Goal: Task Accomplishment & Management: Use online tool/utility

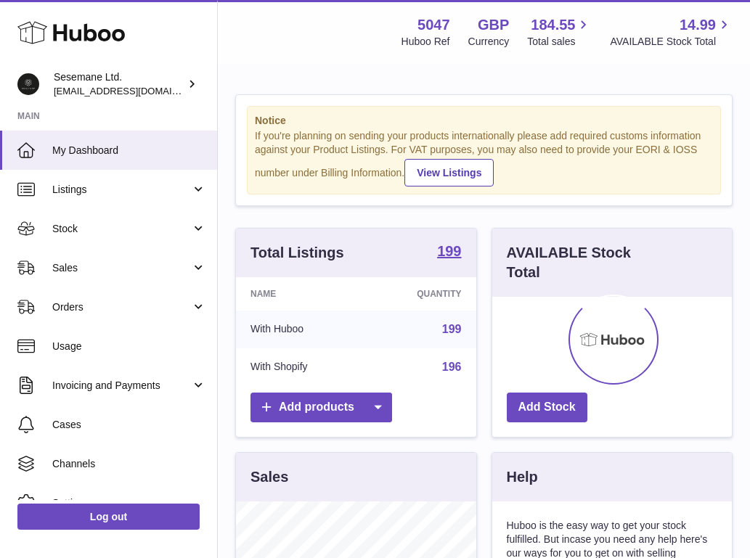
scroll to position [226, 240]
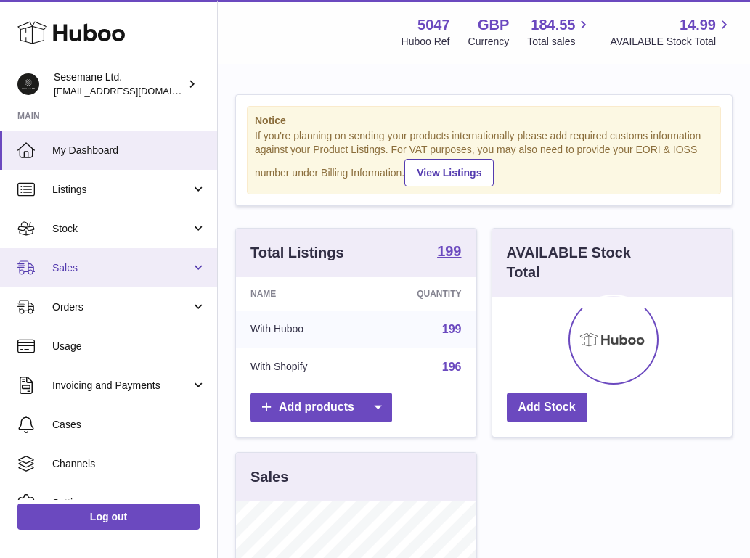
click at [75, 270] on span "Sales" at bounding box center [121, 268] width 139 height 14
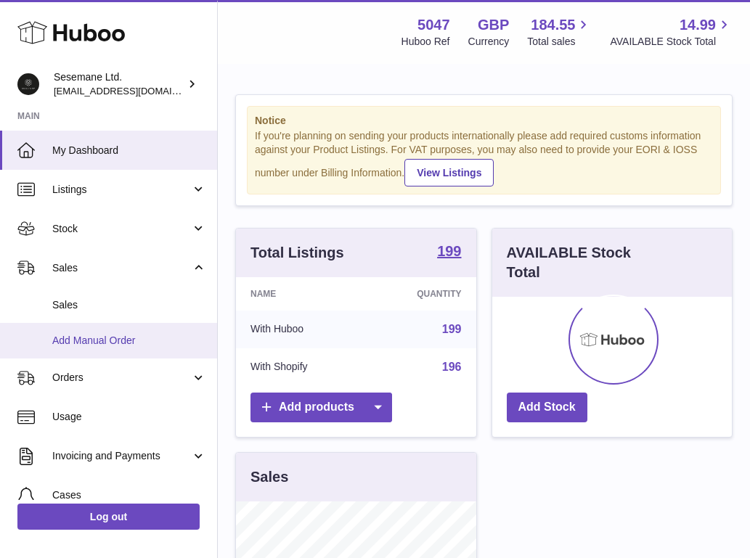
click at [78, 338] on span "Add Manual Order" at bounding box center [129, 341] width 154 height 14
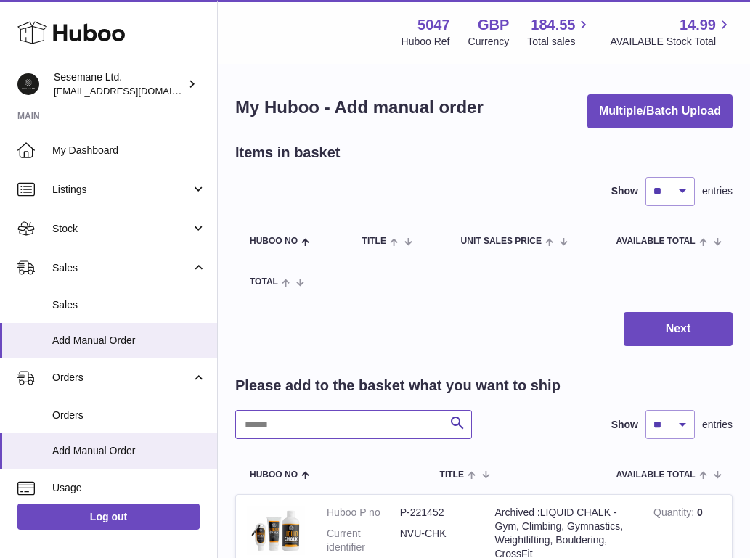
click at [392, 417] on input "text" at bounding box center [353, 424] width 237 height 29
paste input "**********"
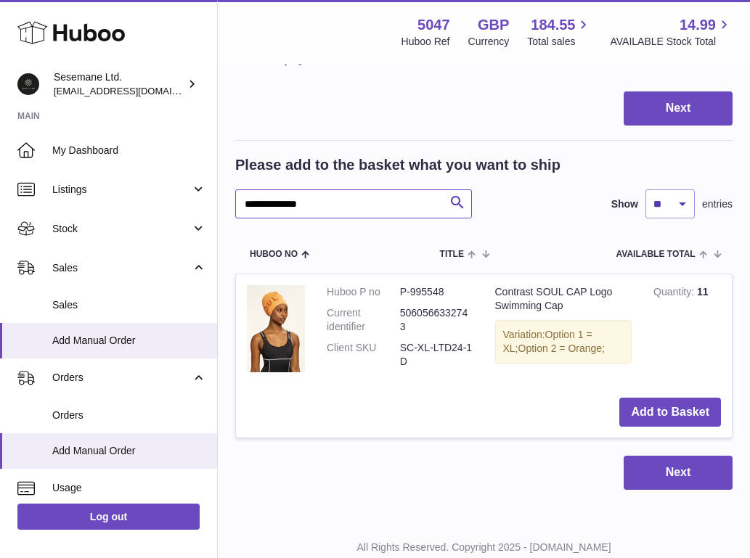
scroll to position [234, 0]
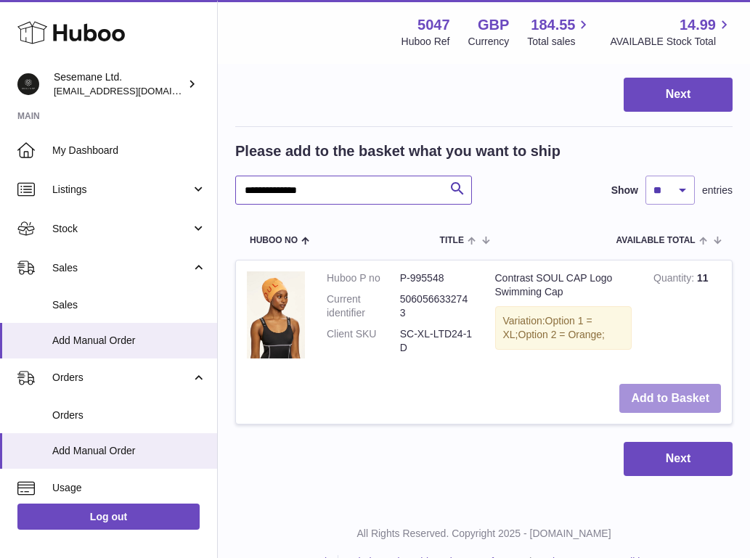
type input "**********"
click at [692, 404] on button "Add to Basket" at bounding box center [670, 399] width 102 height 30
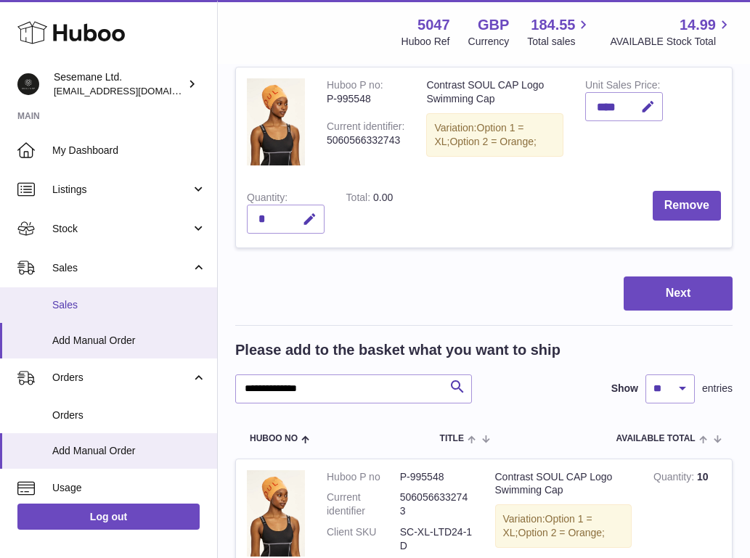
click at [83, 302] on span "Sales" at bounding box center [129, 305] width 154 height 14
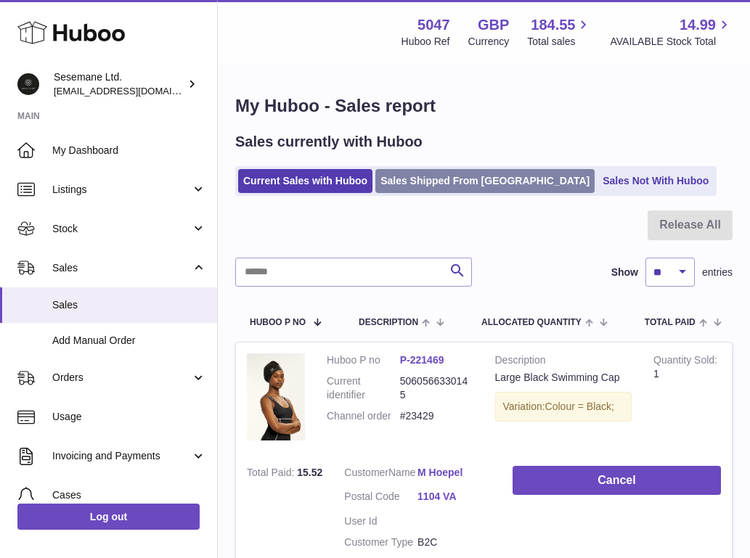
click at [480, 182] on link "Sales Shipped From Huboo" at bounding box center [484, 181] width 219 height 24
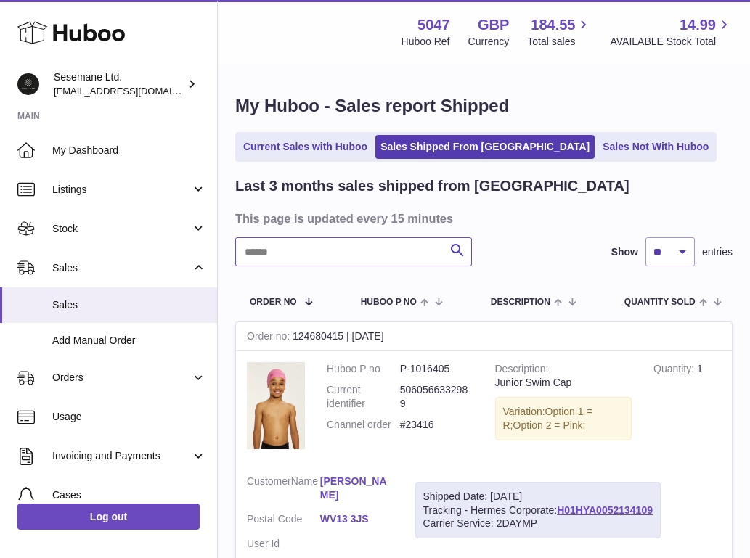
click at [365, 250] on input "text" at bounding box center [353, 251] width 237 height 29
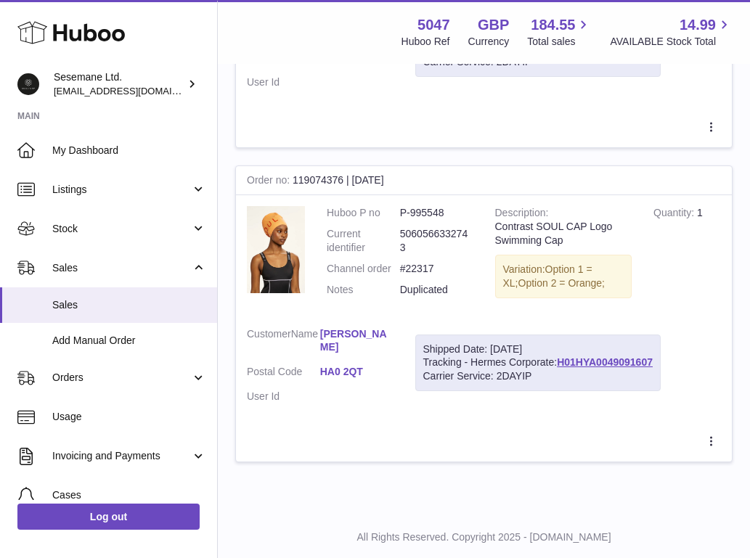
scroll to position [800, 0]
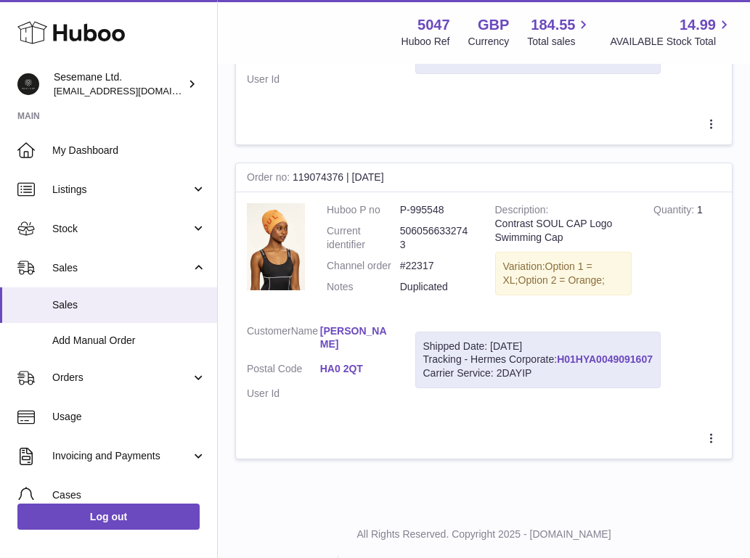
click at [615, 354] on link "H01HYA0049091607" at bounding box center [605, 359] width 96 height 12
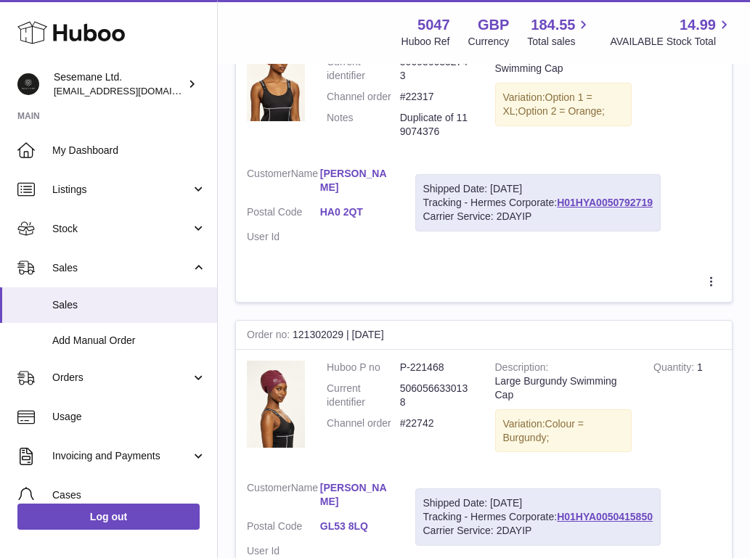
scroll to position [238, 0]
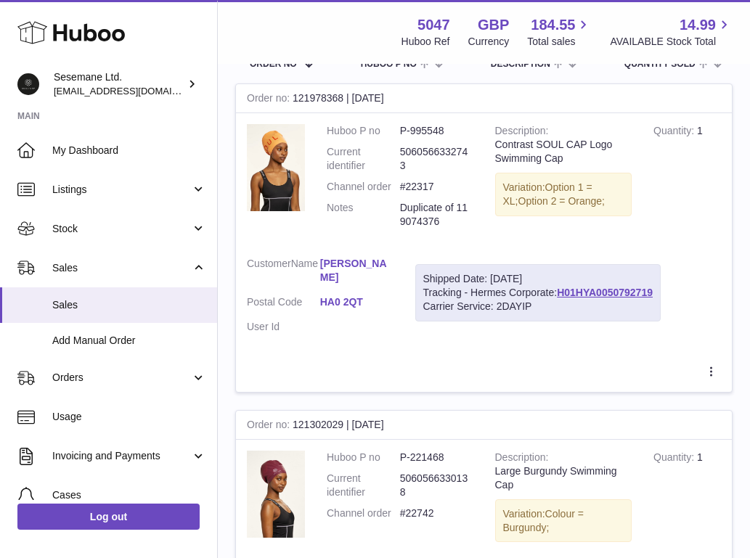
click at [630, 285] on div "Shipped Date: 30th Jul 2025" at bounding box center [537, 279] width 229 height 14
click at [628, 295] on link "H01HYA0050792719" at bounding box center [605, 293] width 96 height 12
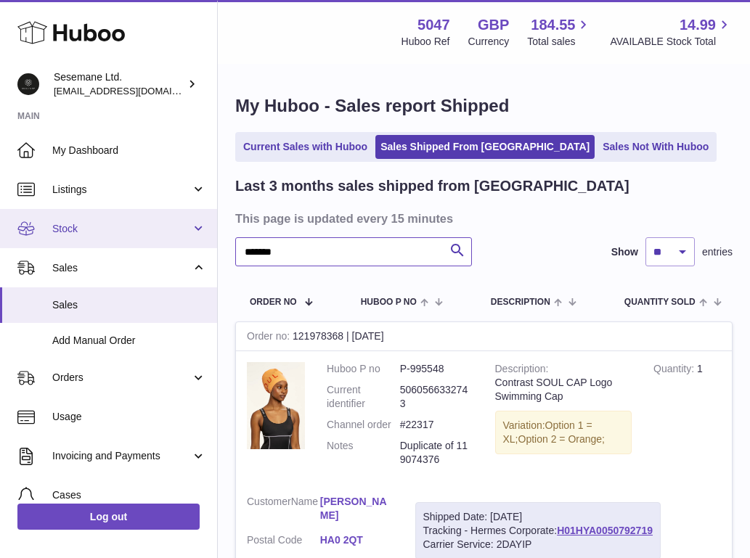
drag, startPoint x: 348, startPoint y: 253, endPoint x: 155, endPoint y: 244, distance: 193.3
type input "*"
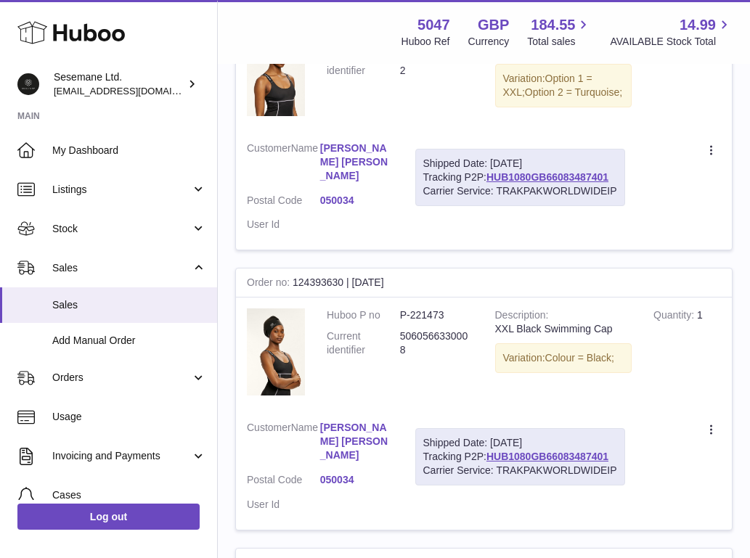
scroll to position [332, 0]
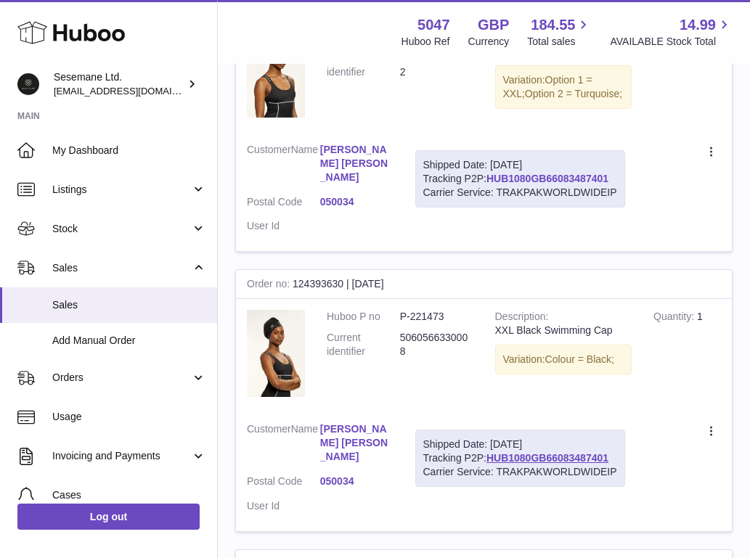
type input "******"
click at [557, 178] on link "HUB1080GB66083487401" at bounding box center [547, 179] width 122 height 12
